Goal: Task Accomplishment & Management: Complete application form

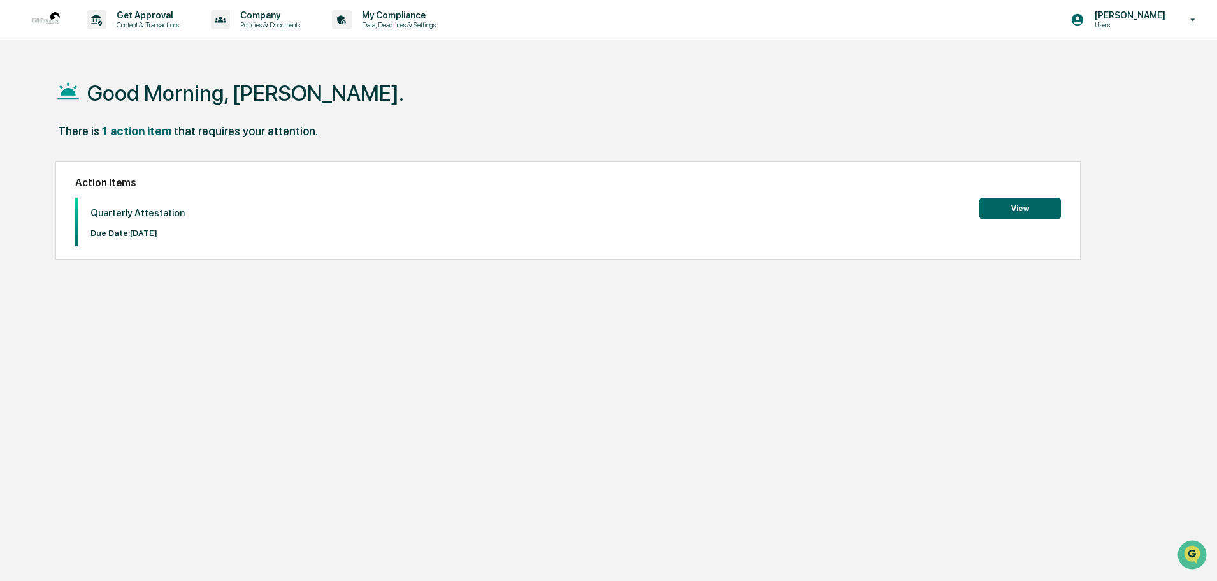
click at [990, 206] on button "View" at bounding box center [1020, 209] width 82 height 22
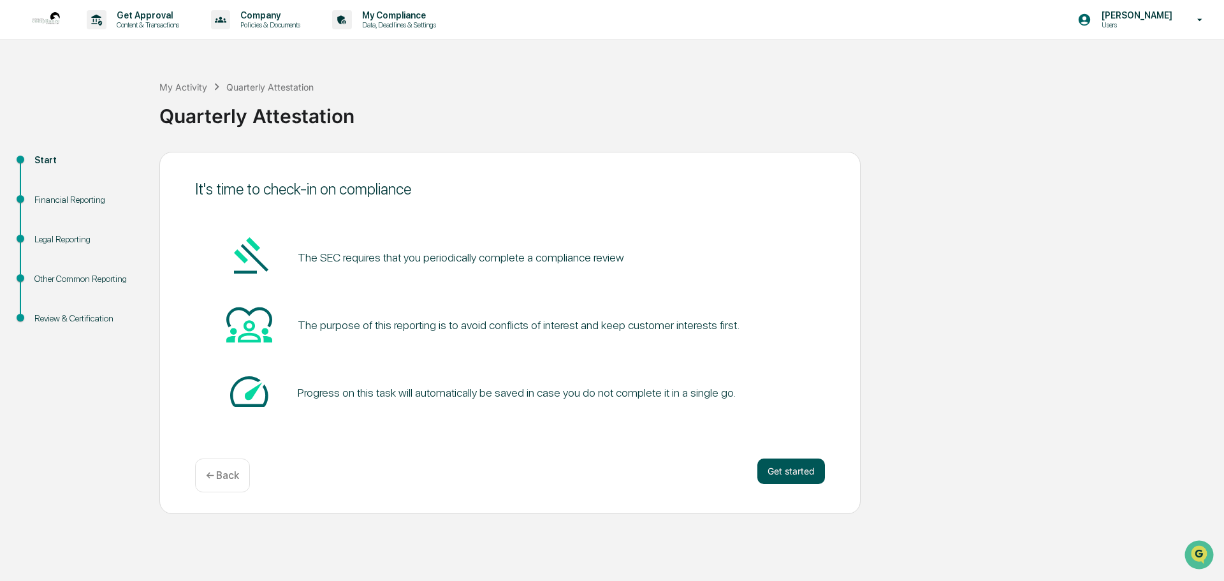
click at [783, 472] on button "Get started" at bounding box center [791, 470] width 68 height 25
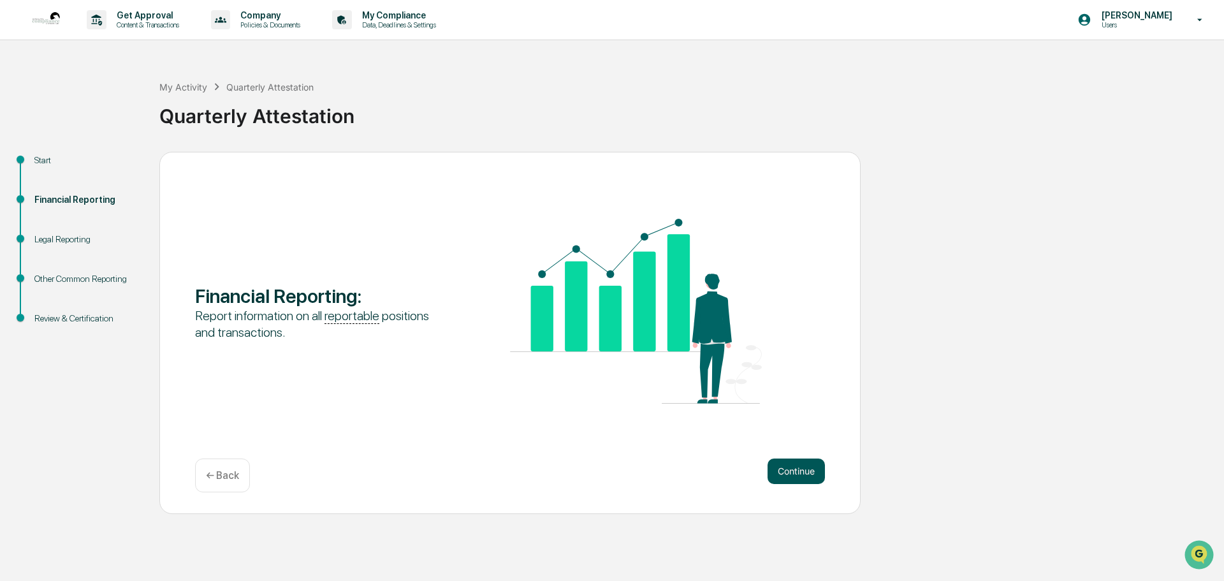
click at [780, 470] on button "Continue" at bounding box center [795, 470] width 57 height 25
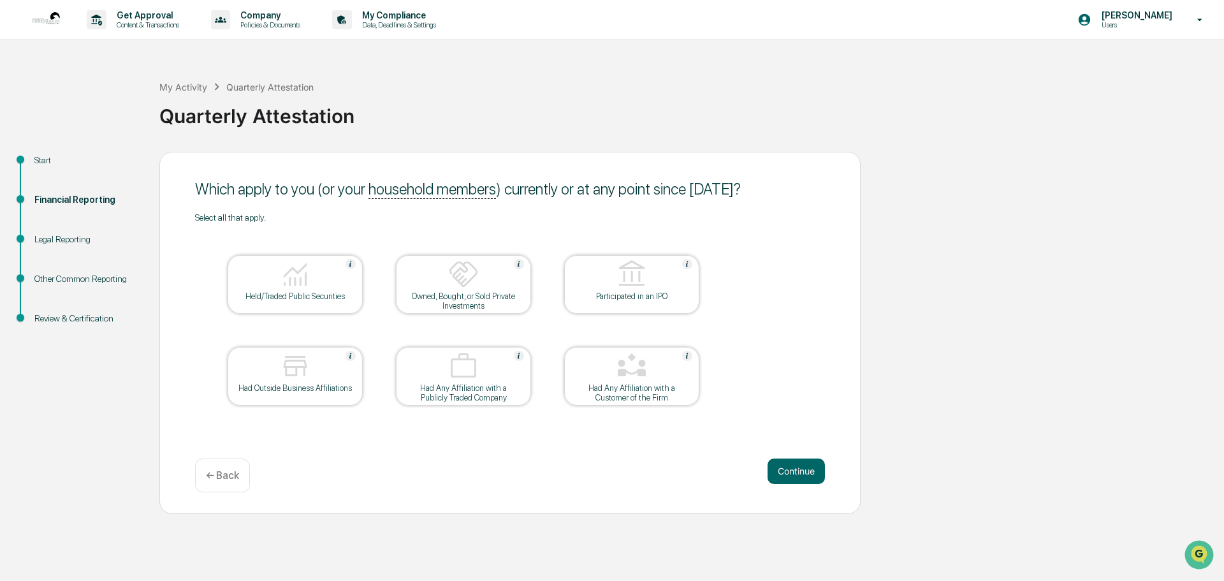
click at [289, 289] on div at bounding box center [294, 275] width 127 height 33
click at [816, 477] on button "Continue" at bounding box center [795, 470] width 57 height 25
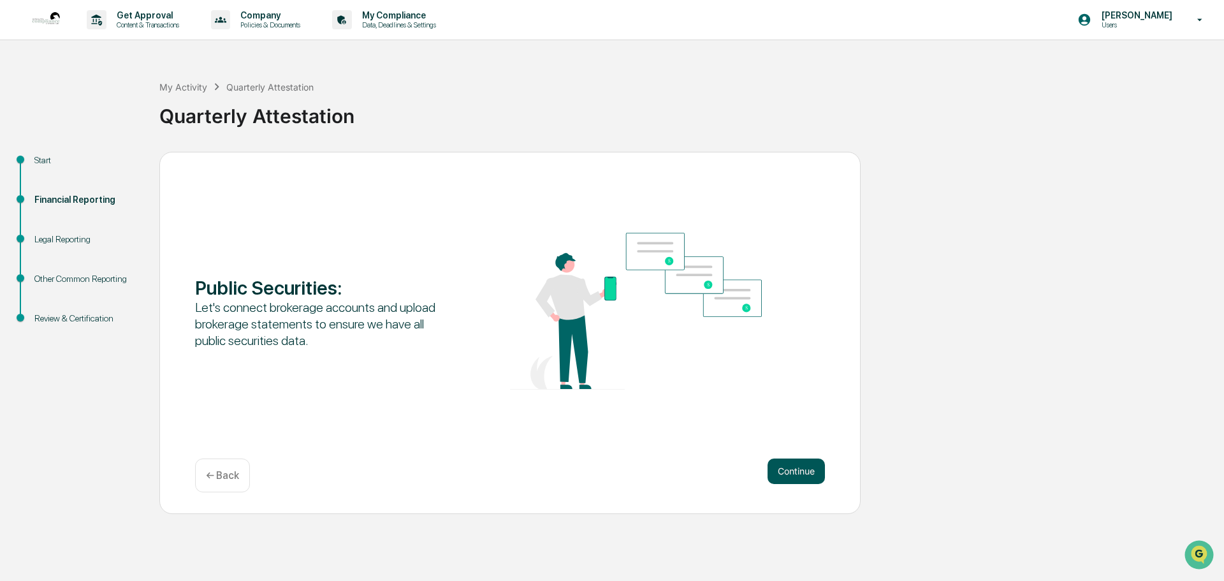
click at [815, 475] on button "Continue" at bounding box center [795, 470] width 57 height 25
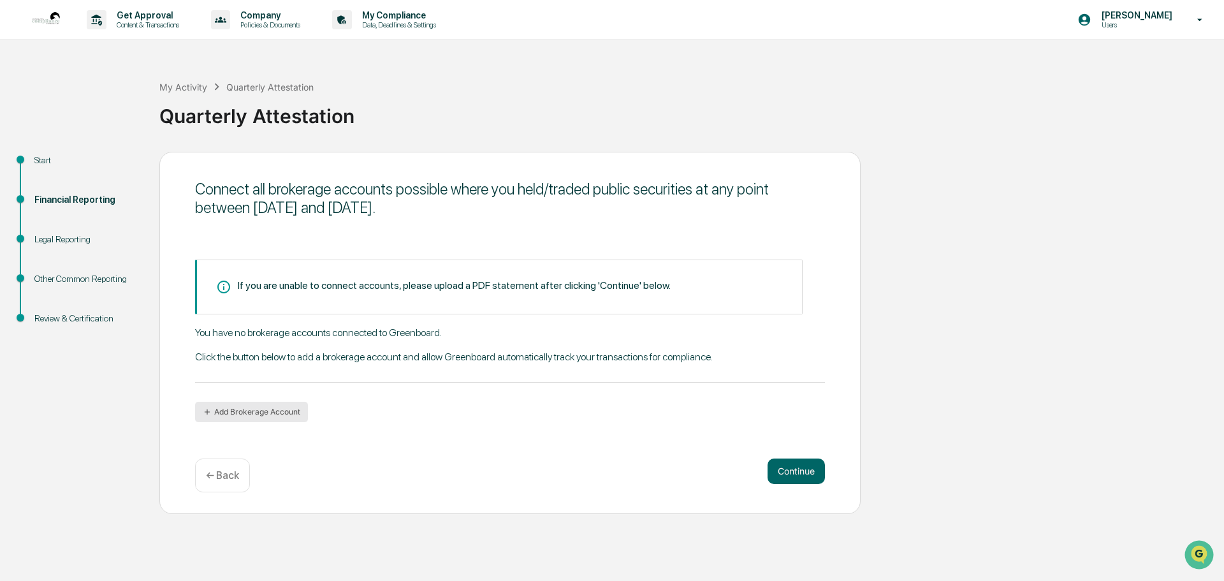
click at [254, 412] on button "Add Brokerage Account" at bounding box center [251, 411] width 113 height 20
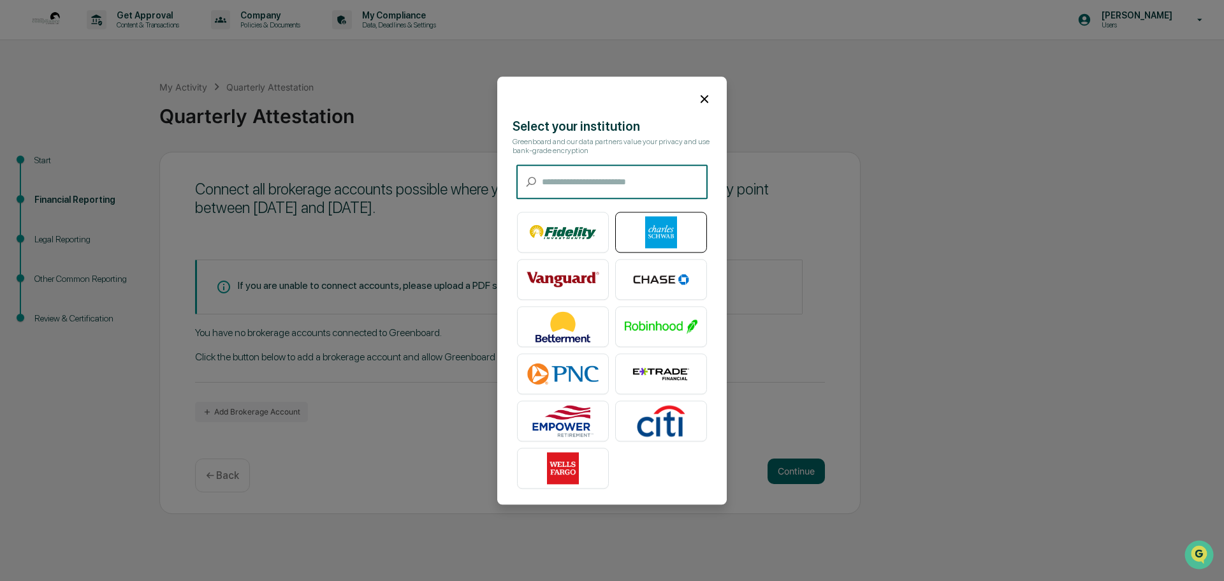
click at [642, 235] on img at bounding box center [661, 232] width 73 height 32
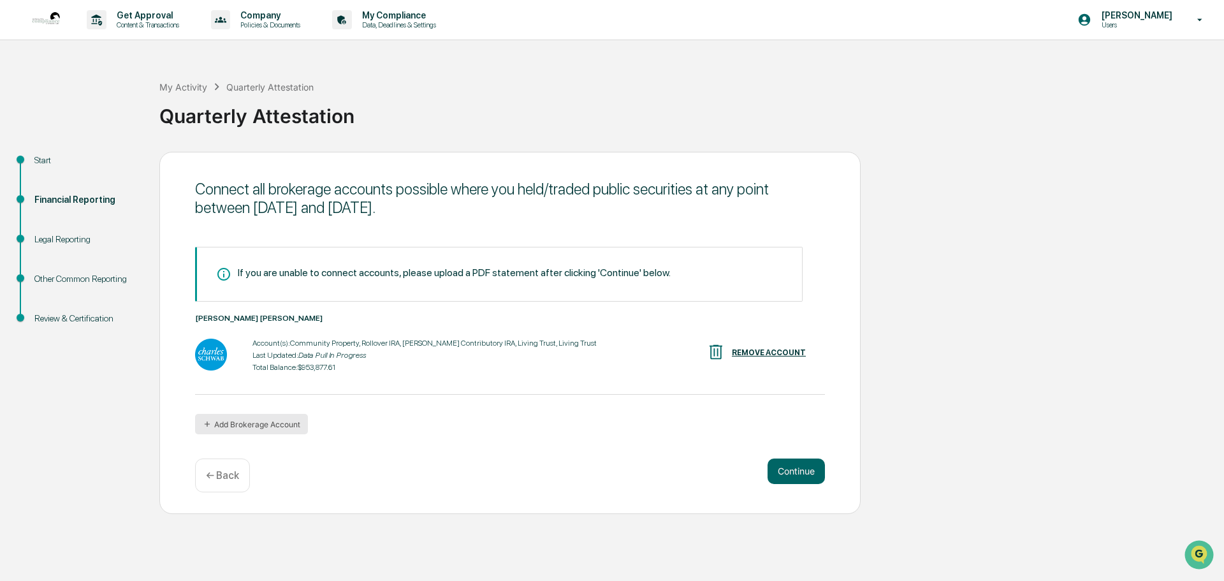
click at [294, 434] on button "Add Brokerage Account" at bounding box center [251, 424] width 113 height 20
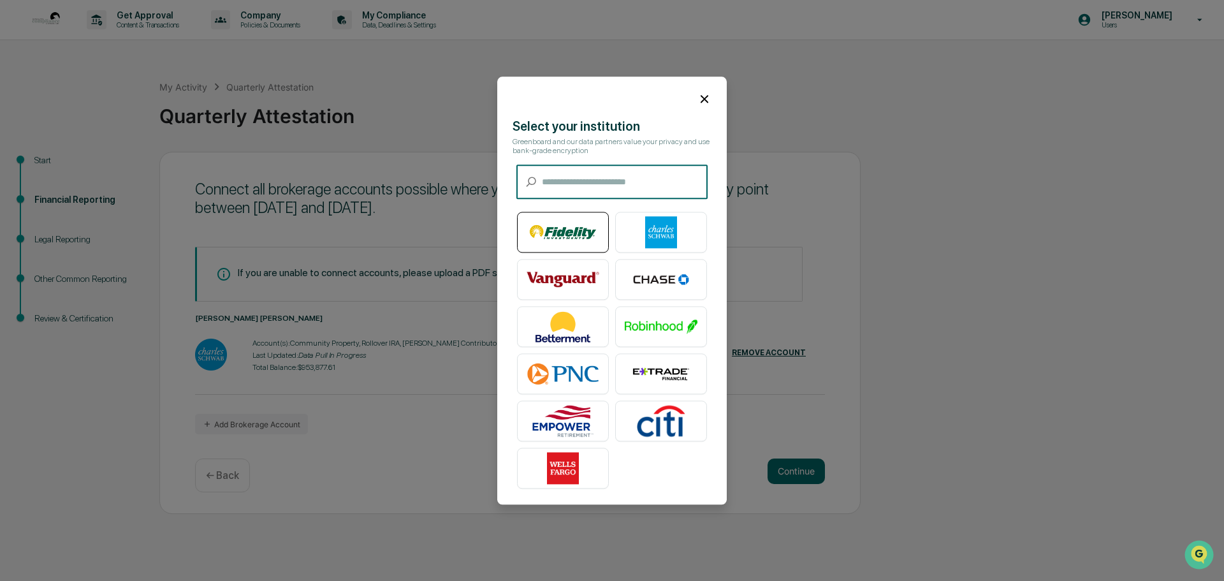
click at [582, 242] on img at bounding box center [562, 232] width 73 height 32
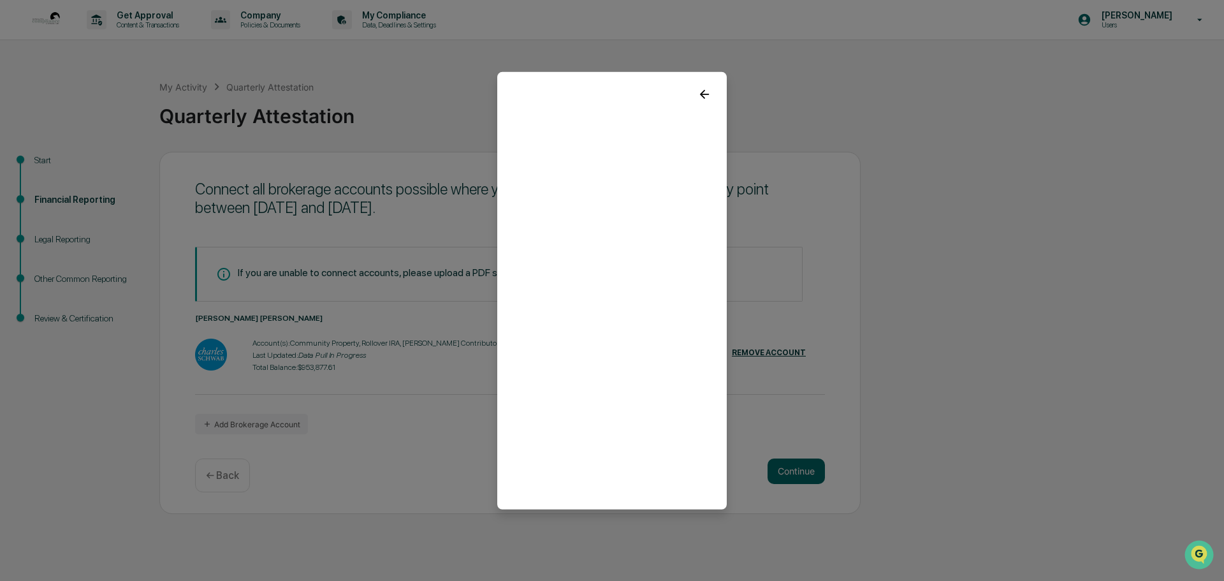
click at [700, 90] on icon at bounding box center [704, 93] width 9 height 9
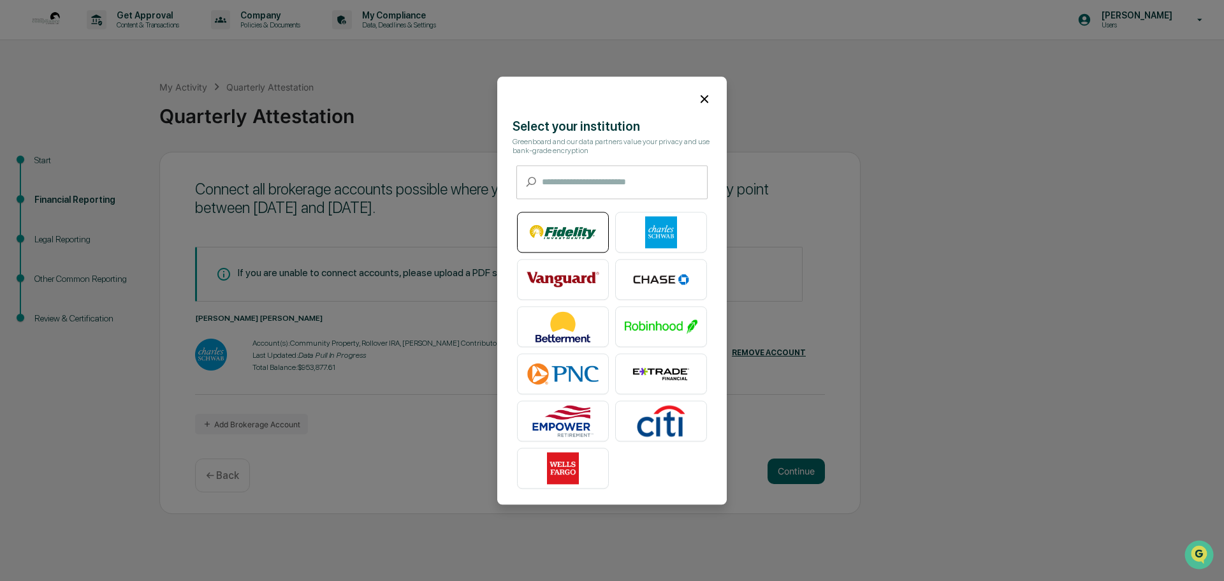
click at [570, 237] on img at bounding box center [562, 232] width 73 height 32
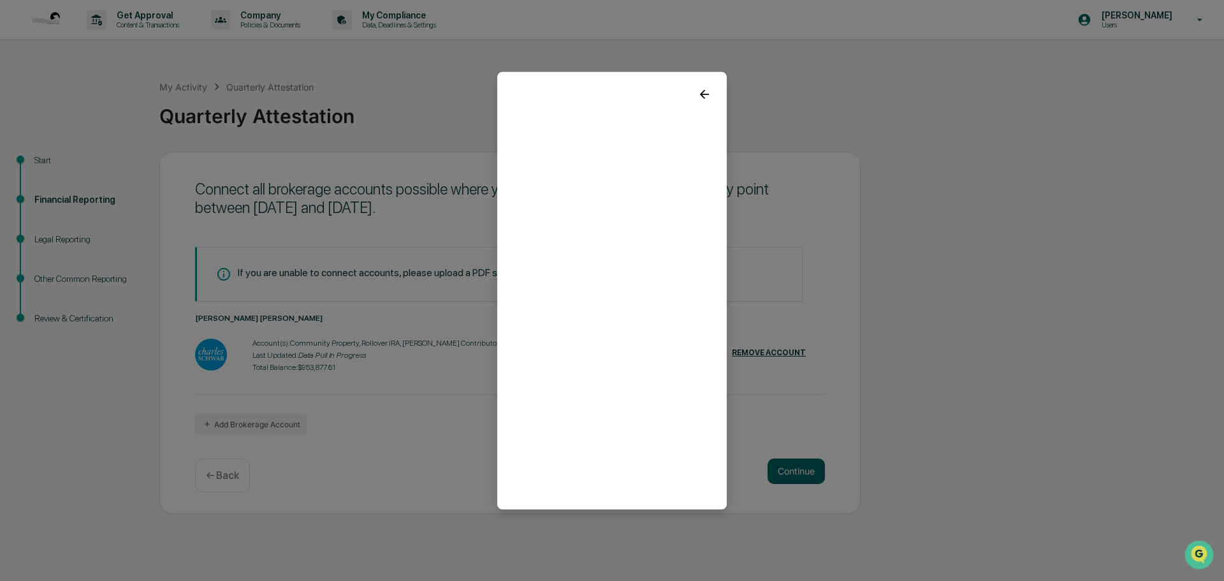
click at [700, 91] on icon at bounding box center [704, 93] width 9 height 9
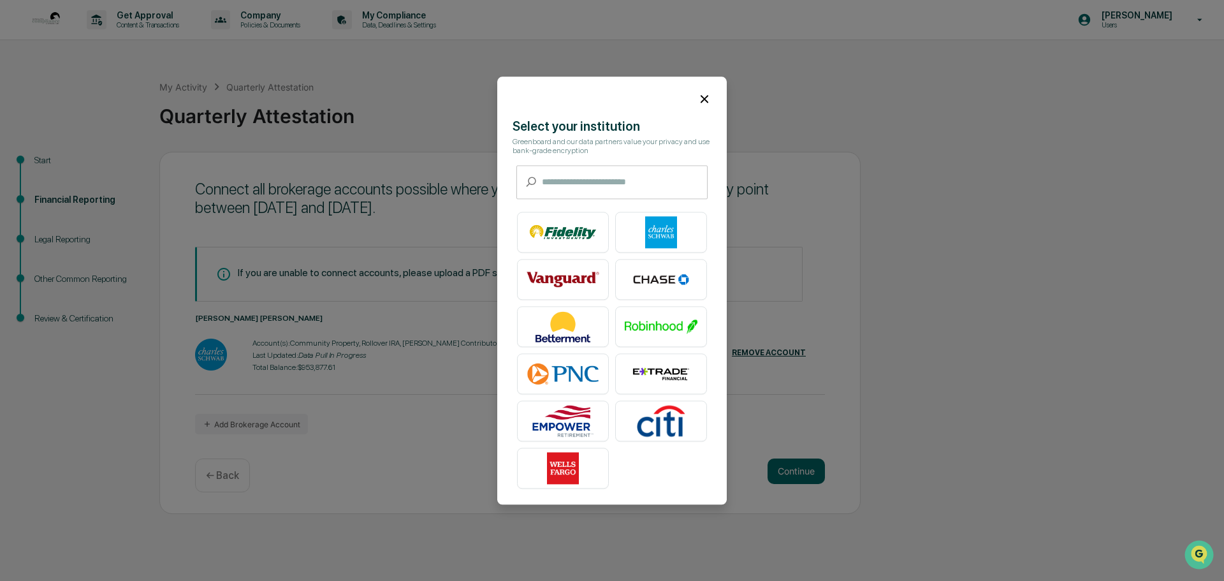
click at [700, 95] on icon at bounding box center [704, 99] width 8 height 8
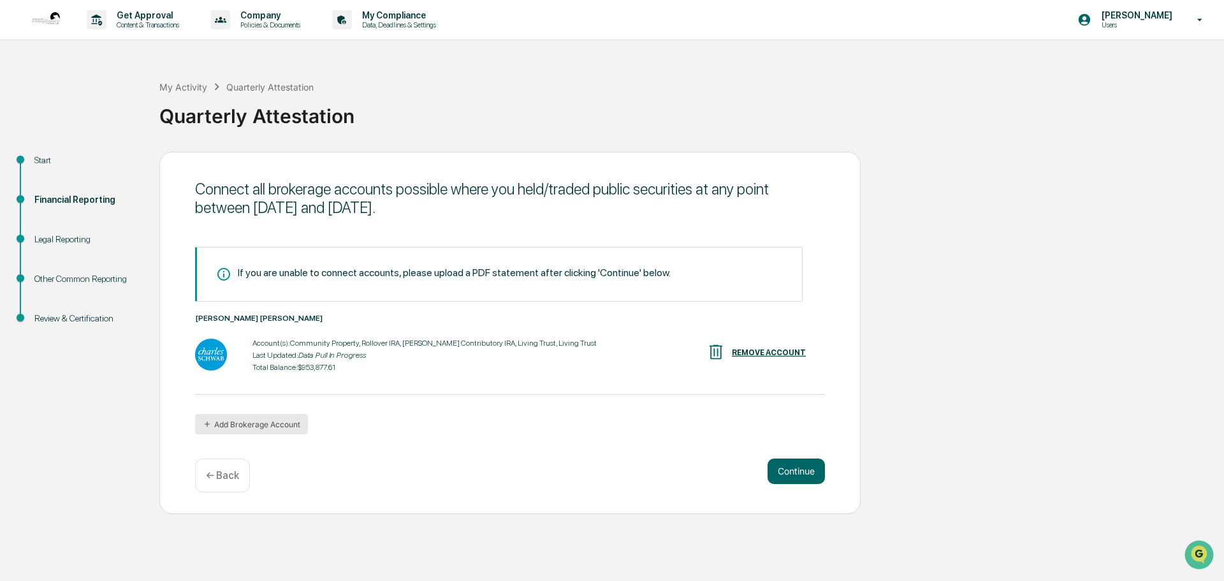
click at [259, 421] on button "Add Brokerage Account" at bounding box center [251, 424] width 113 height 20
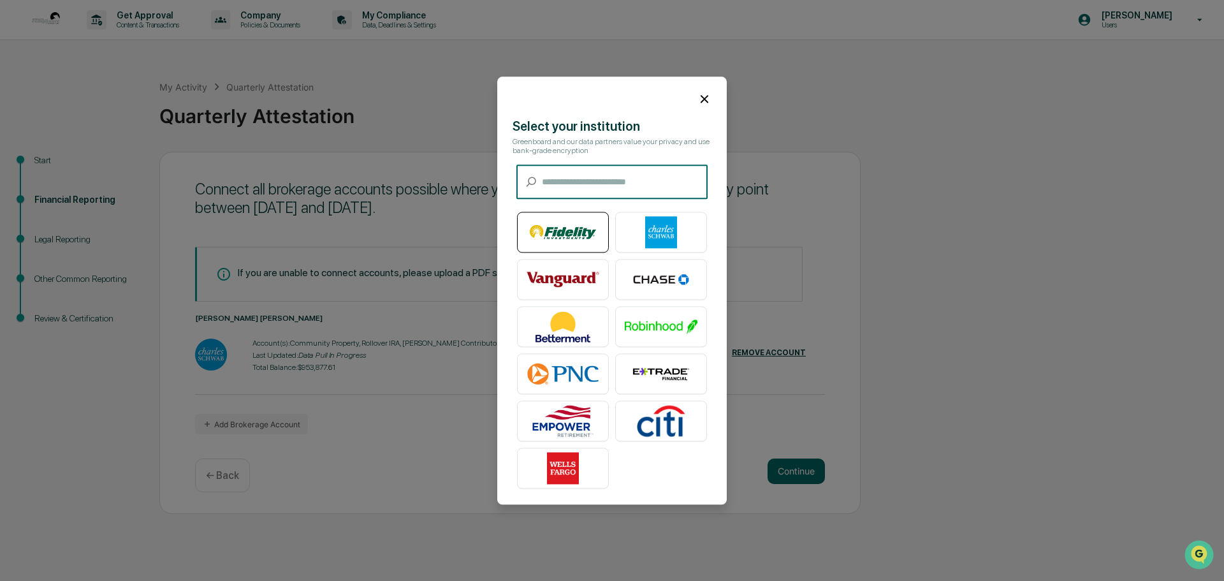
click at [568, 231] on img at bounding box center [562, 232] width 73 height 32
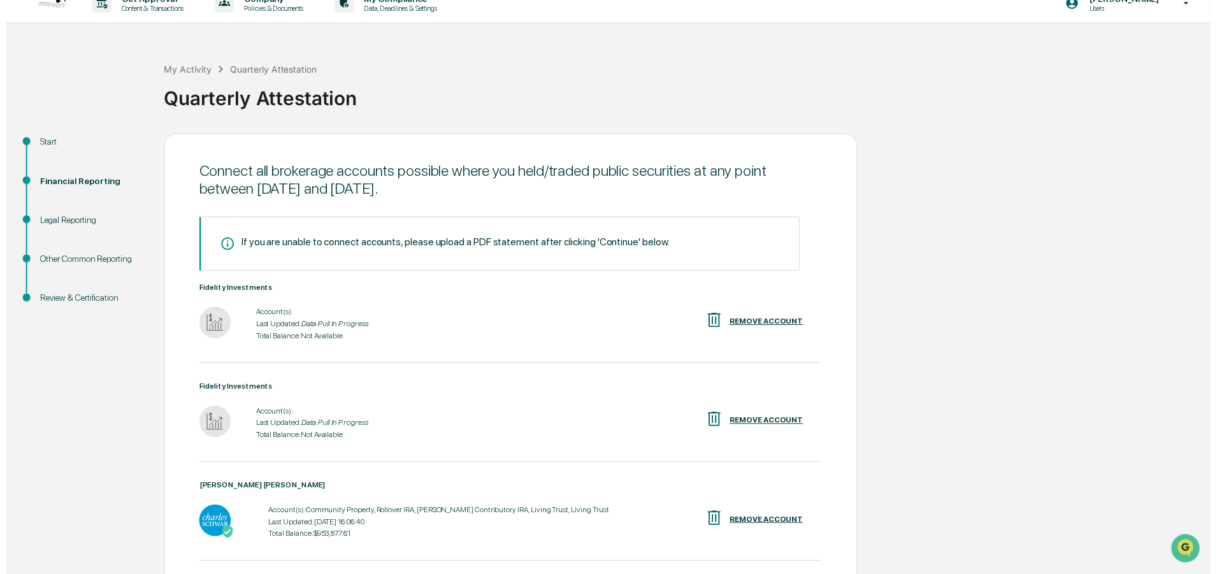
scroll to position [110, 0]
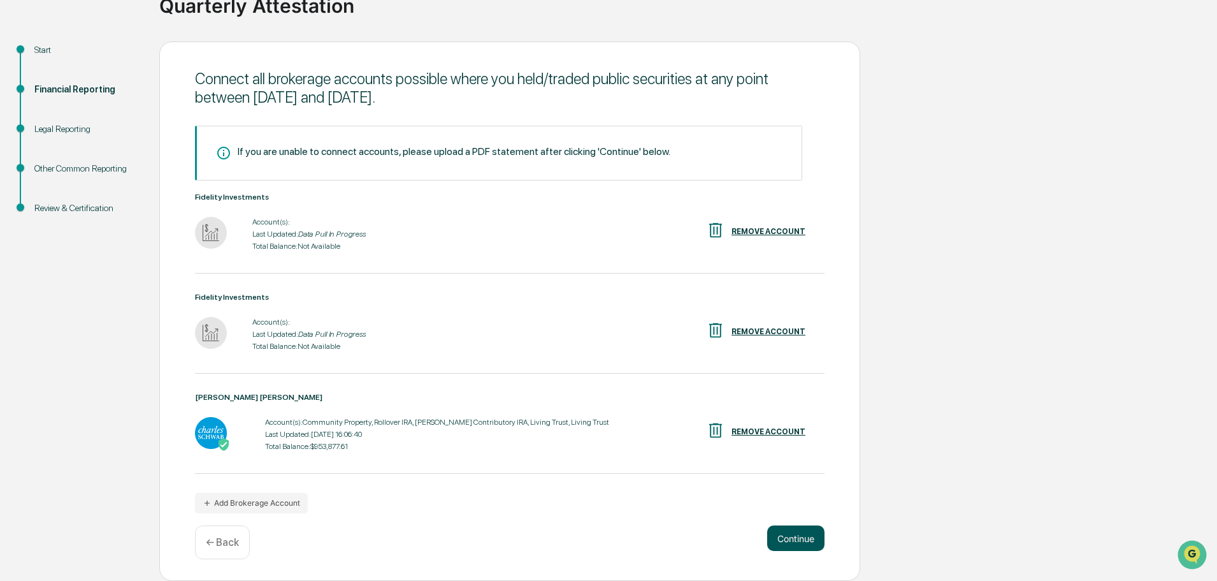
click at [785, 537] on button "Continue" at bounding box center [795, 537] width 57 height 25
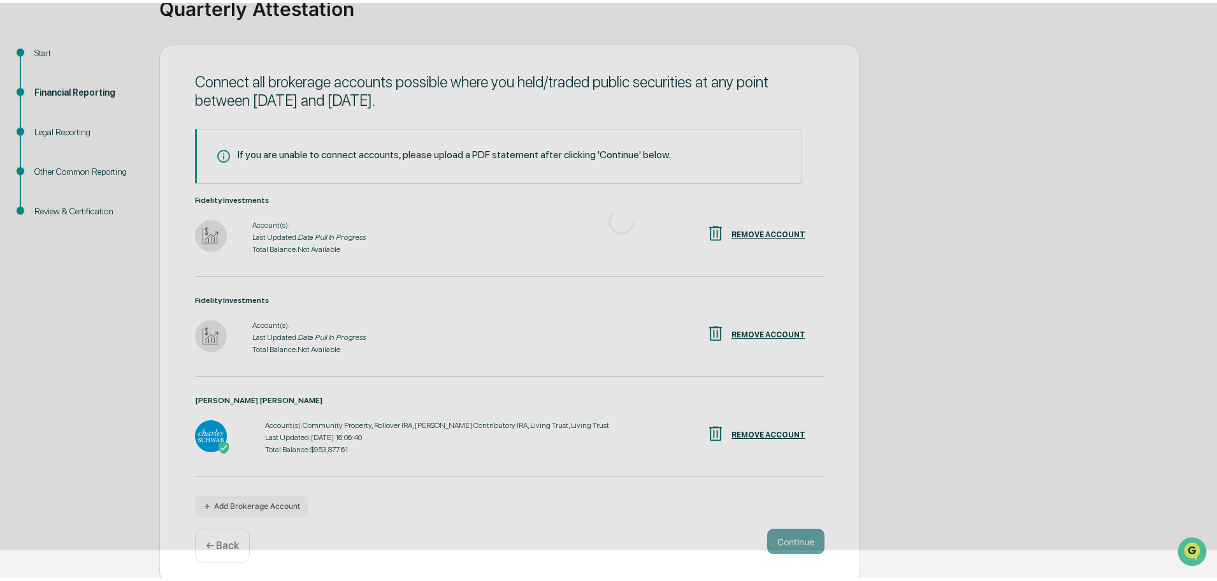
scroll to position [0, 0]
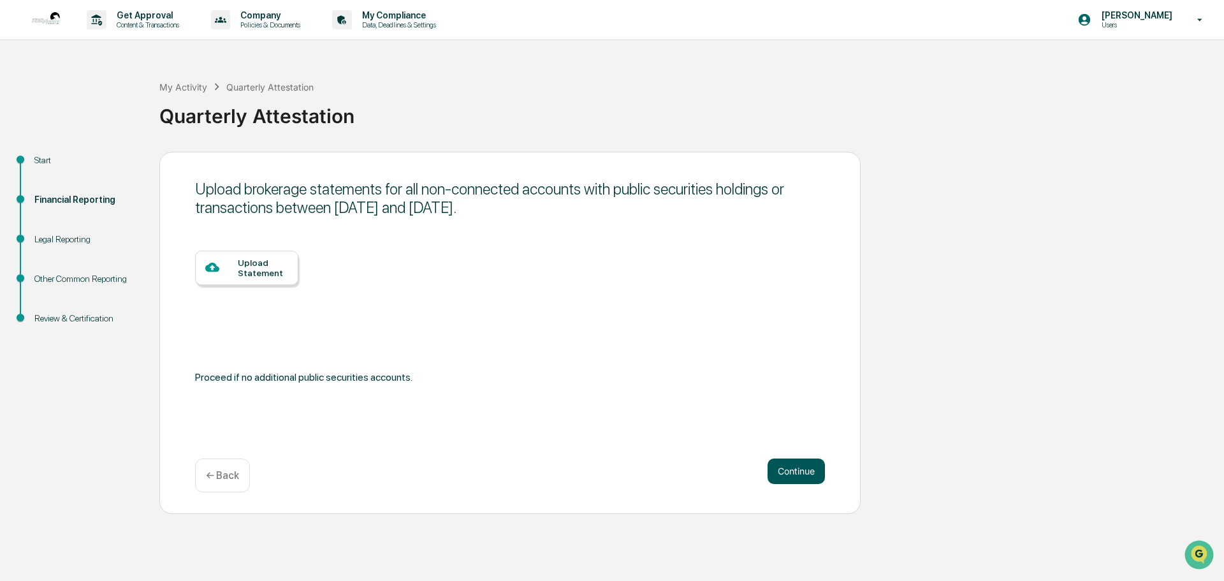
click at [784, 476] on button "Continue" at bounding box center [795, 470] width 57 height 25
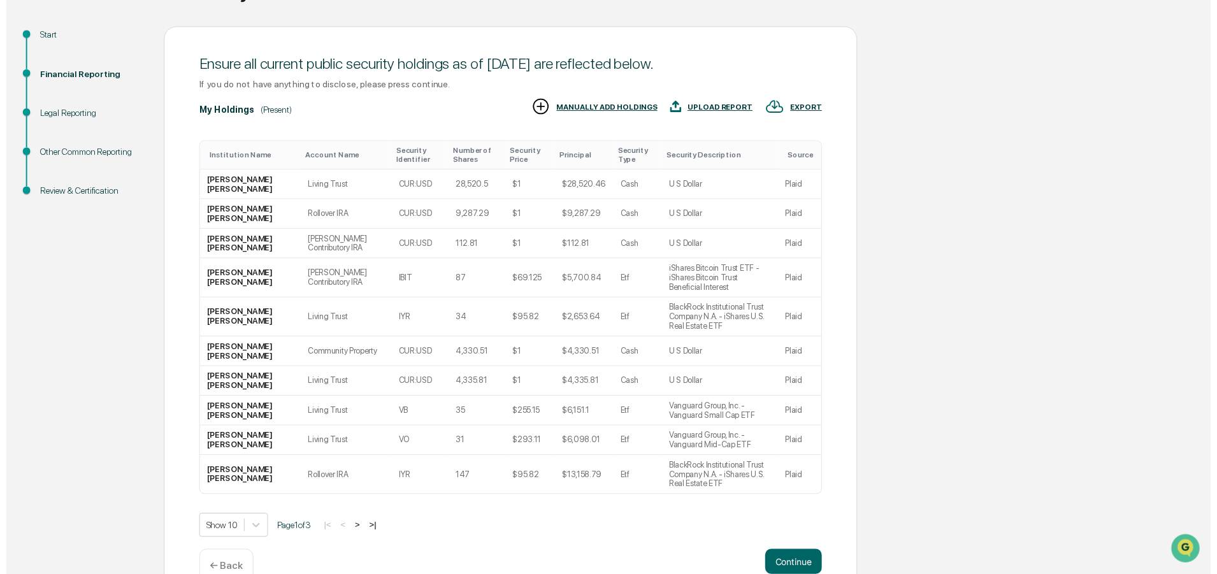
scroll to position [126, 0]
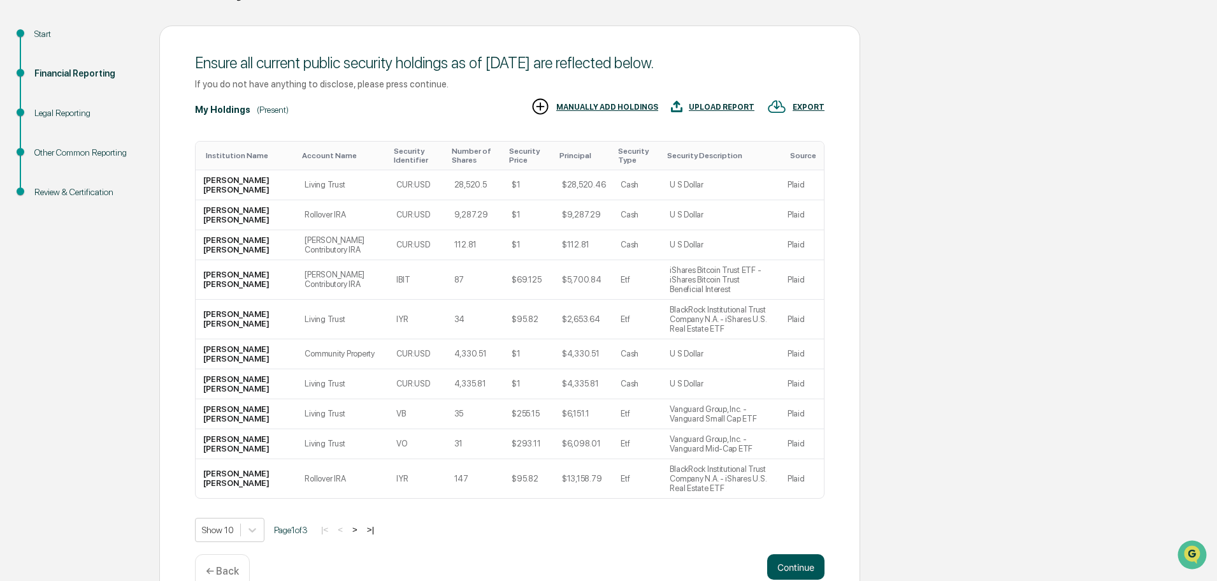
click at [819, 554] on button "Continue" at bounding box center [795, 566] width 57 height 25
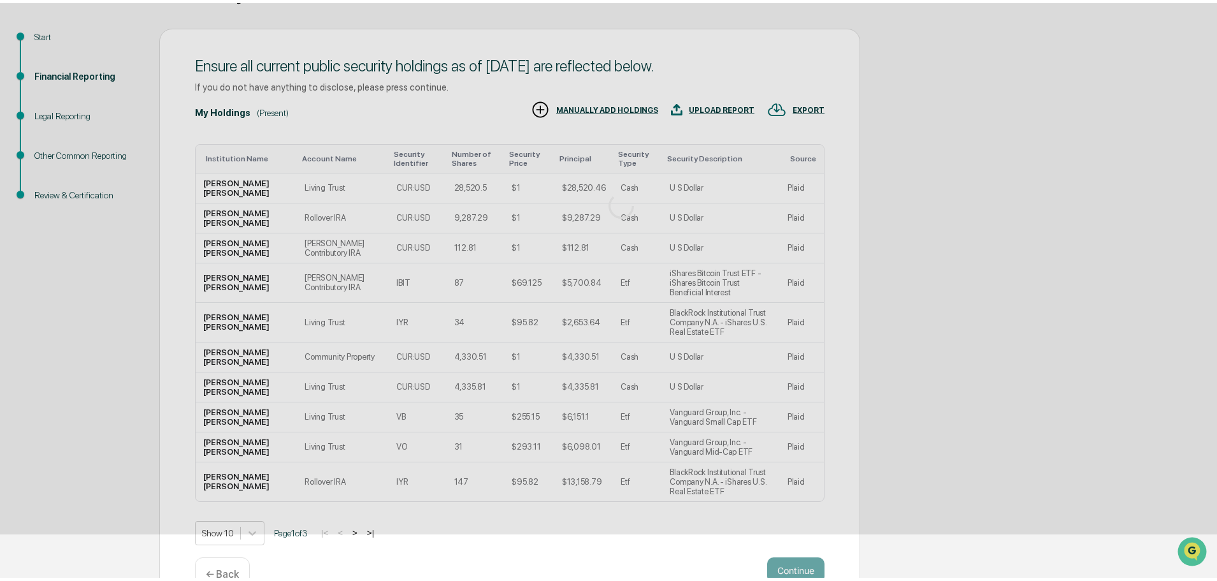
scroll to position [0, 0]
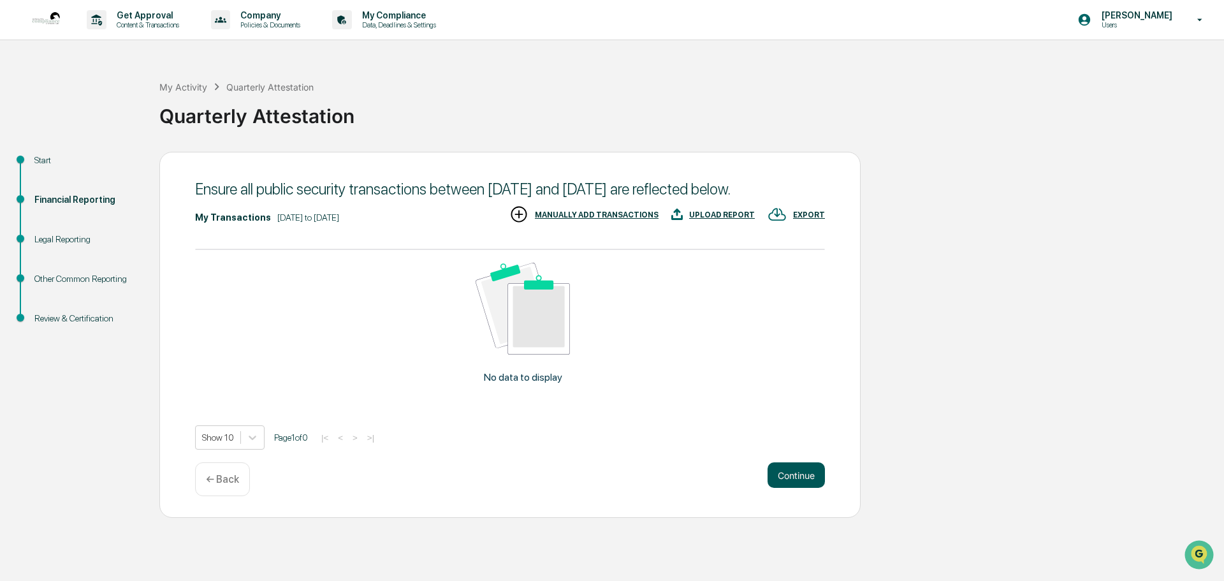
click at [772, 486] on button "Continue" at bounding box center [795, 474] width 57 height 25
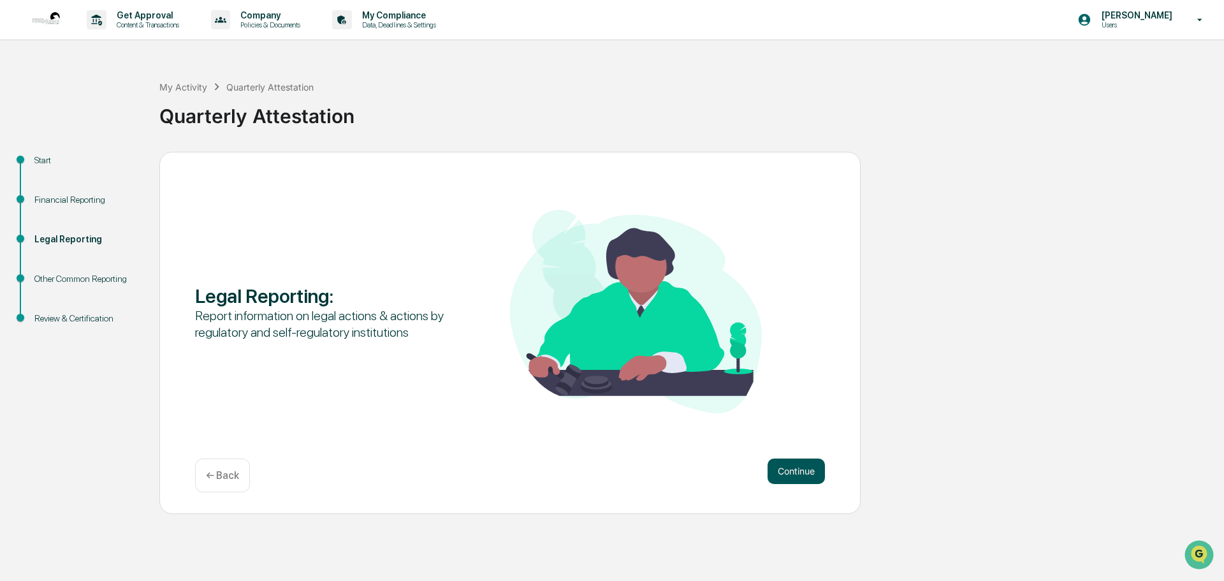
click at [775, 473] on button "Continue" at bounding box center [795, 470] width 57 height 25
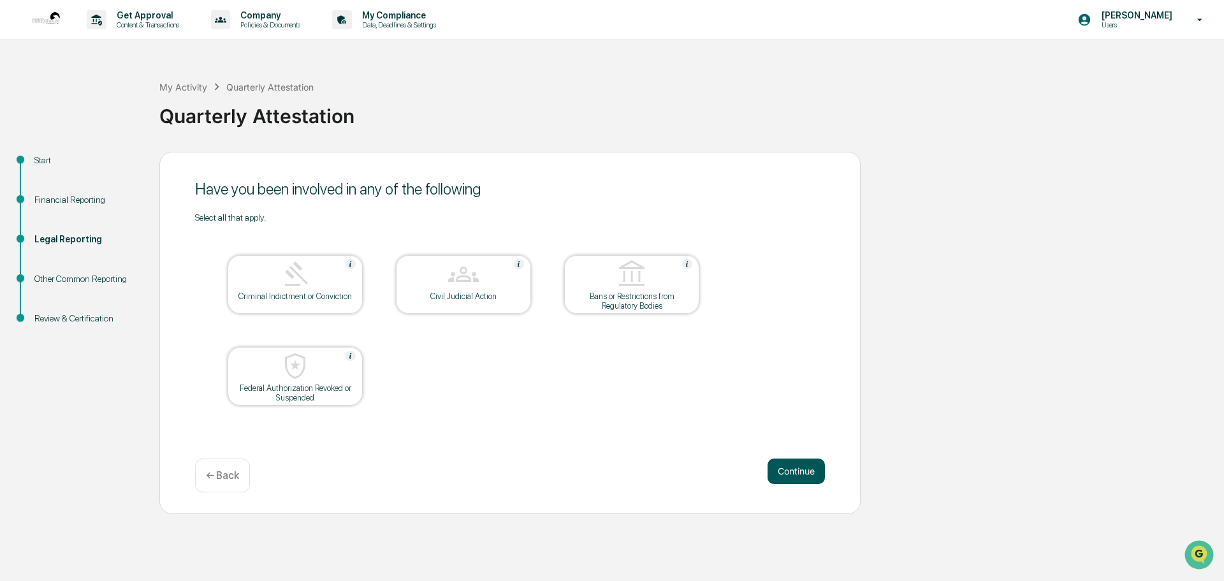
click at [786, 473] on button "Continue" at bounding box center [795, 470] width 57 height 25
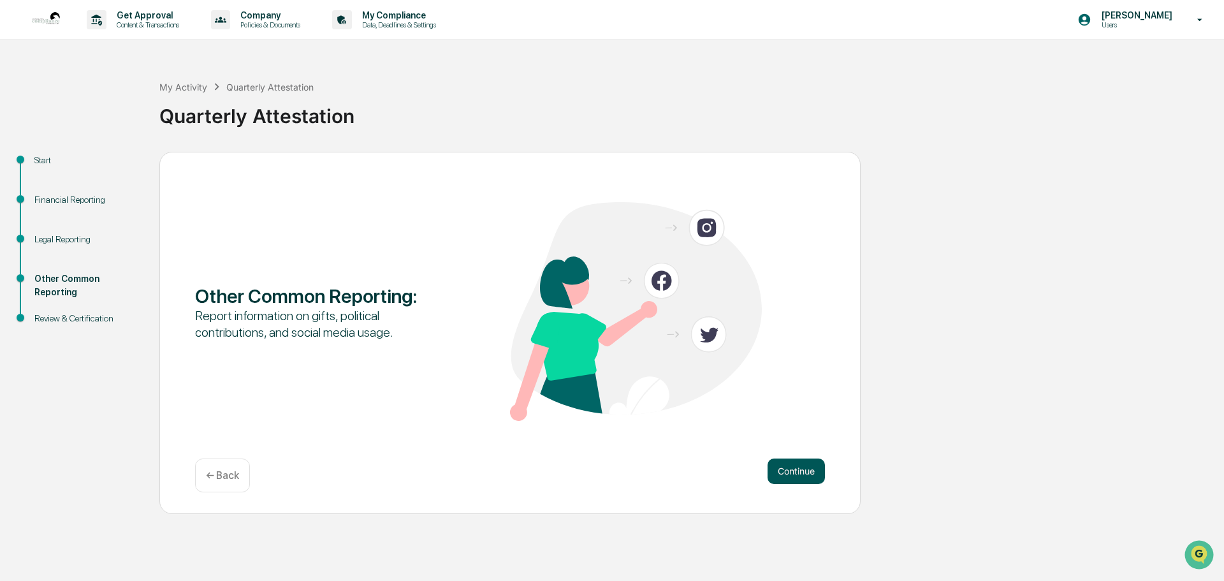
click at [768, 472] on button "Continue" at bounding box center [795, 470] width 57 height 25
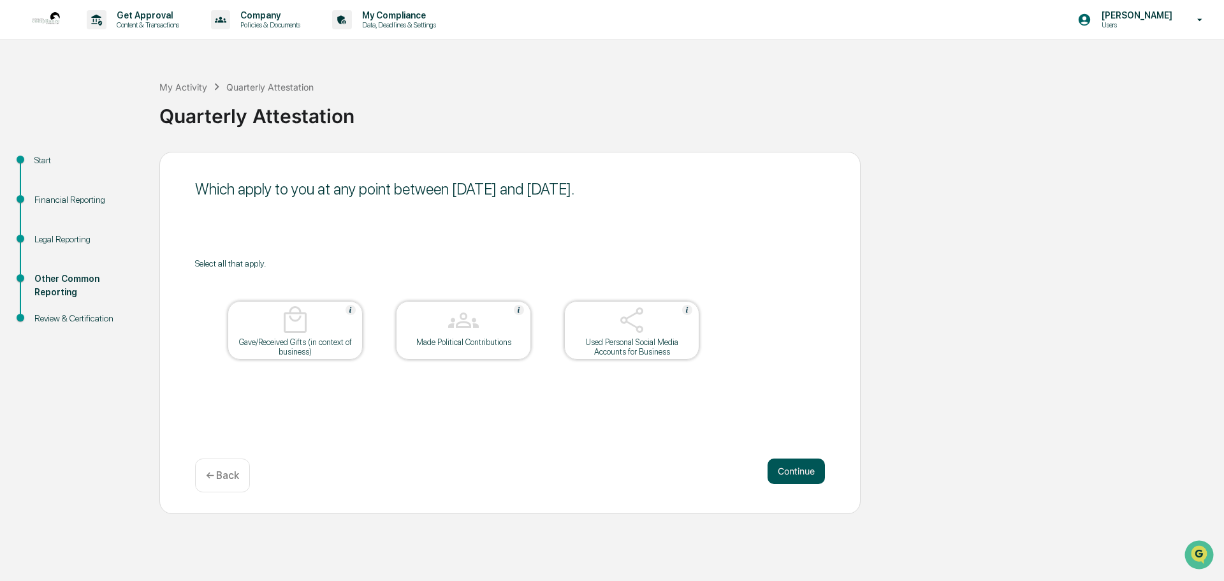
click at [777, 472] on button "Continue" at bounding box center [795, 470] width 57 height 25
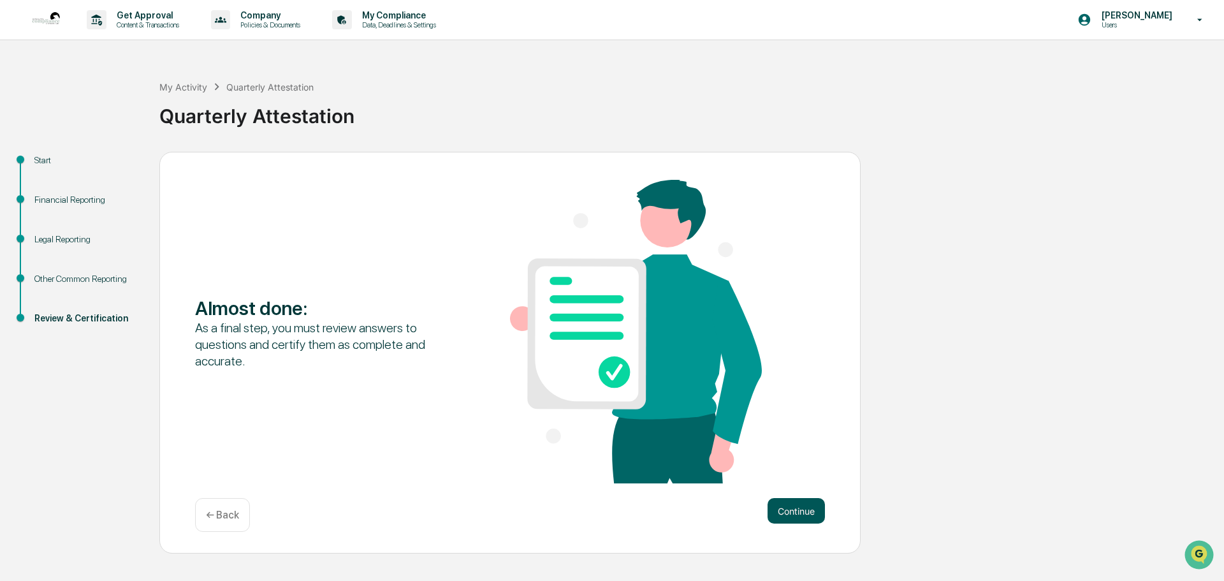
click at [793, 507] on button "Continue" at bounding box center [795, 510] width 57 height 25
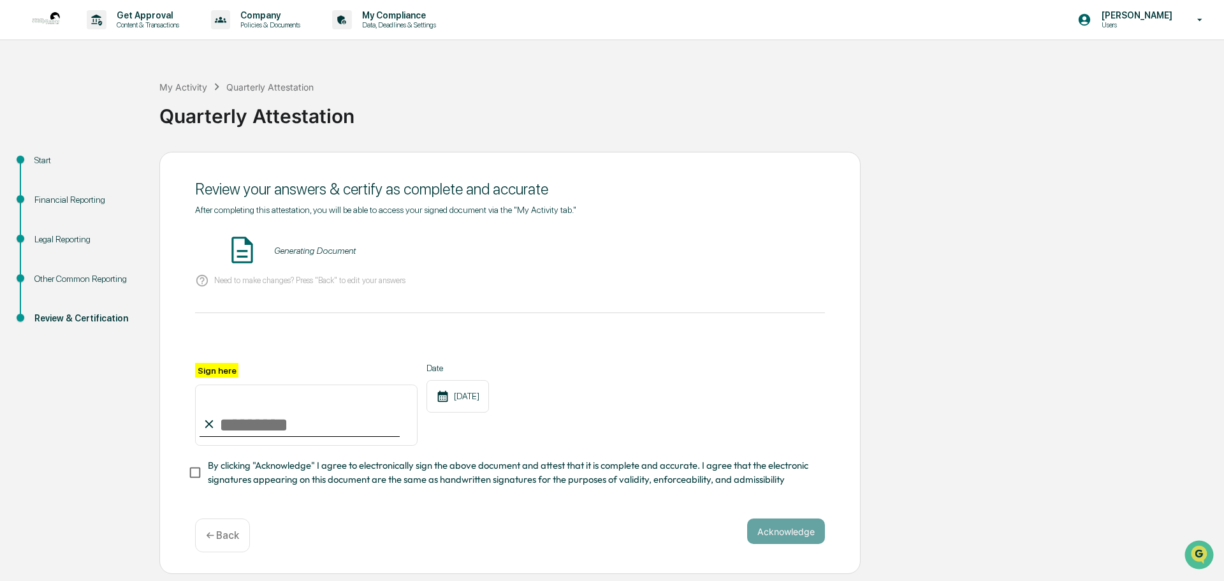
click at [285, 410] on input "Sign here" at bounding box center [306, 414] width 222 height 61
type input "**********"
click at [612, 405] on div "**********" at bounding box center [510, 404] width 630 height 83
click at [786, 535] on button "Acknowledge" at bounding box center [786, 530] width 78 height 25
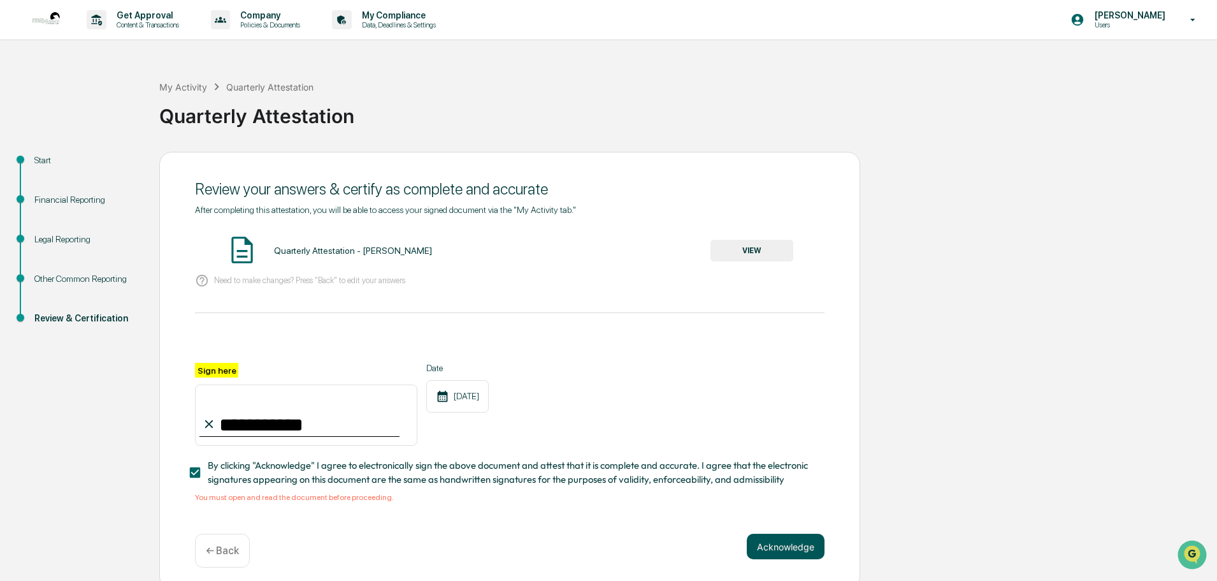
click at [774, 556] on button "Acknowledge" at bounding box center [786, 545] width 78 height 25
click at [757, 252] on button "VIEW" at bounding box center [752, 251] width 83 height 22
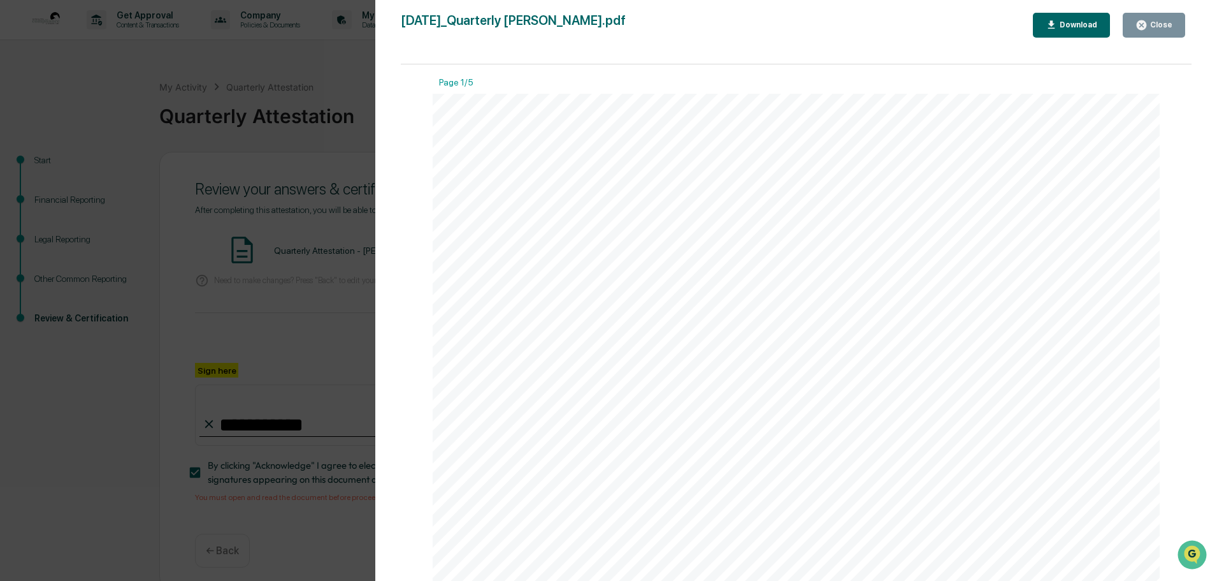
click at [1144, 33] on button "Close" at bounding box center [1154, 25] width 62 height 25
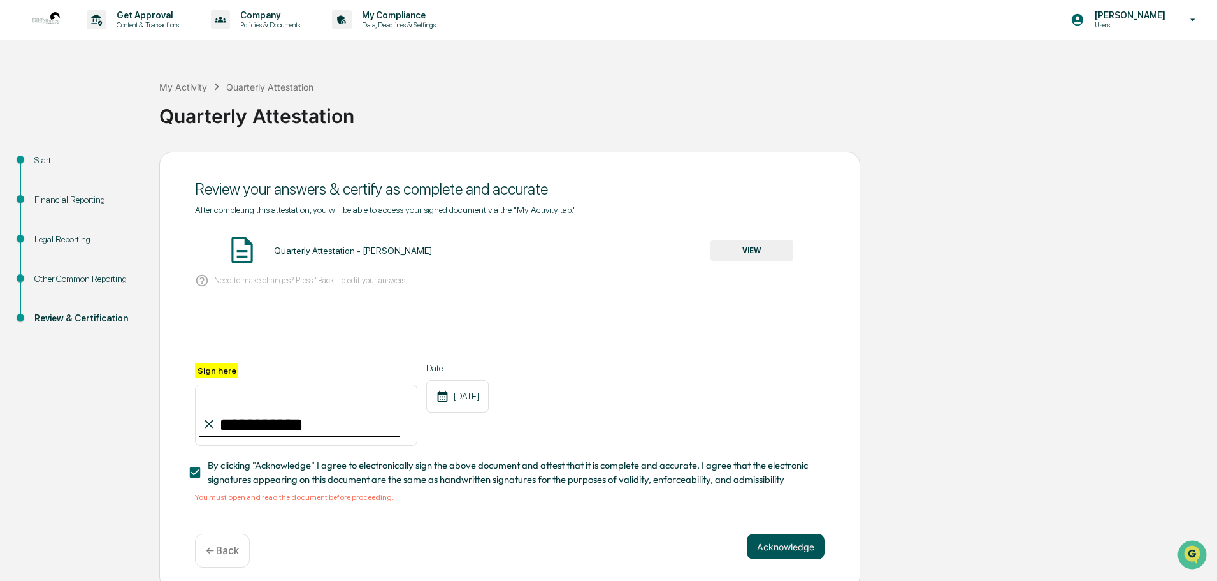
click at [781, 547] on button "Acknowledge" at bounding box center [786, 545] width 78 height 25
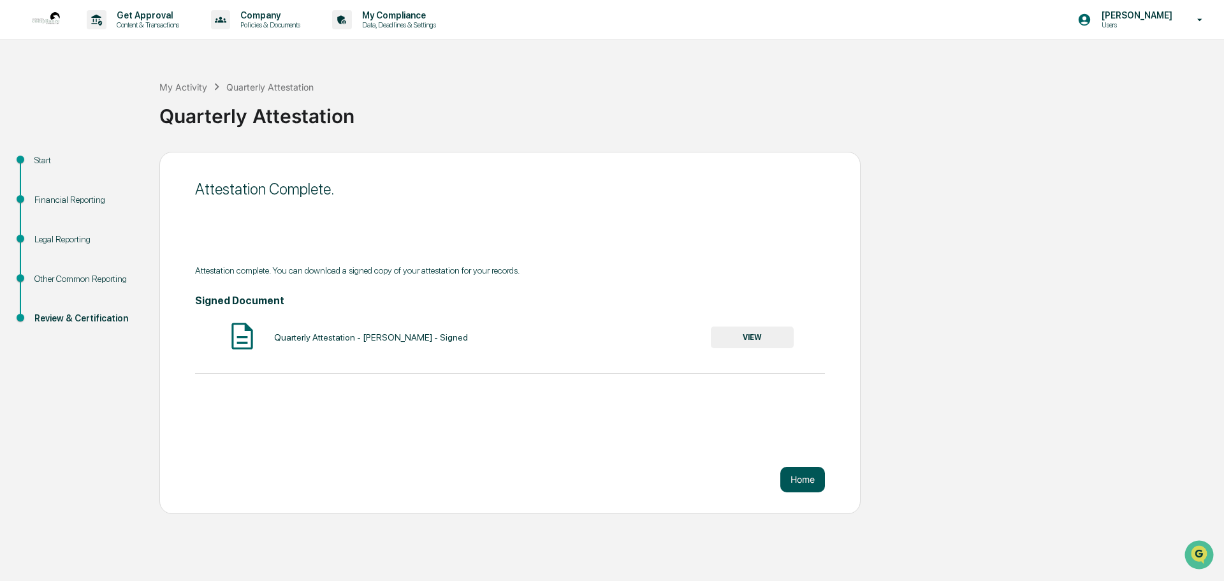
click at [810, 488] on button "Home" at bounding box center [802, 478] width 45 height 25
